Goal: Navigation & Orientation: Find specific page/section

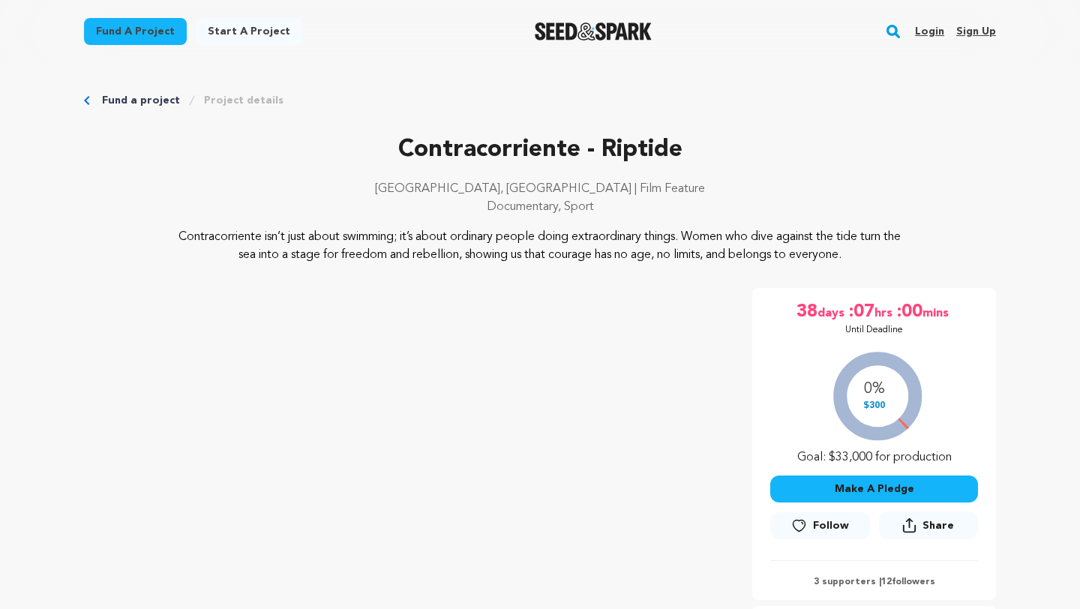
click at [159, 41] on link "Fund a project" at bounding box center [135, 31] width 103 height 27
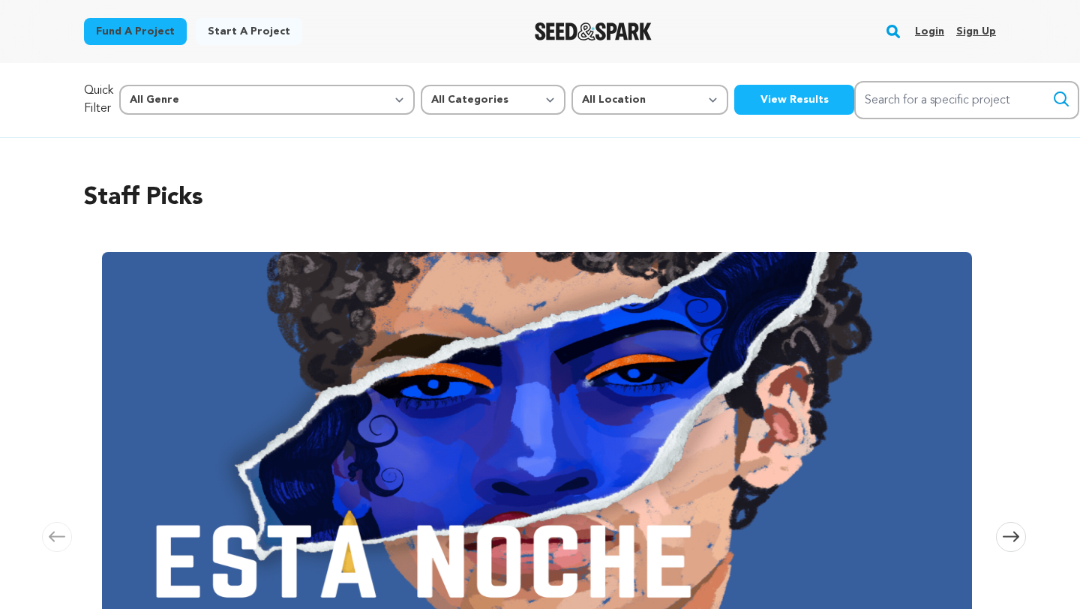
click at [613, 28] on img "Seed&Spark Homepage" at bounding box center [594, 31] width 118 height 18
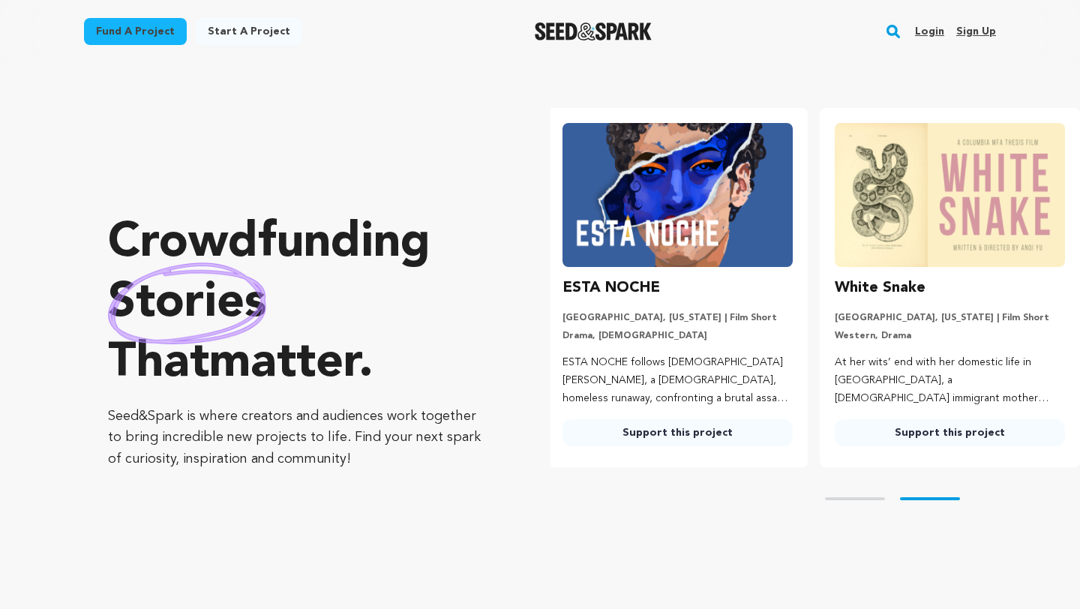
scroll to position [0, 284]
